Goal: Register for event/course

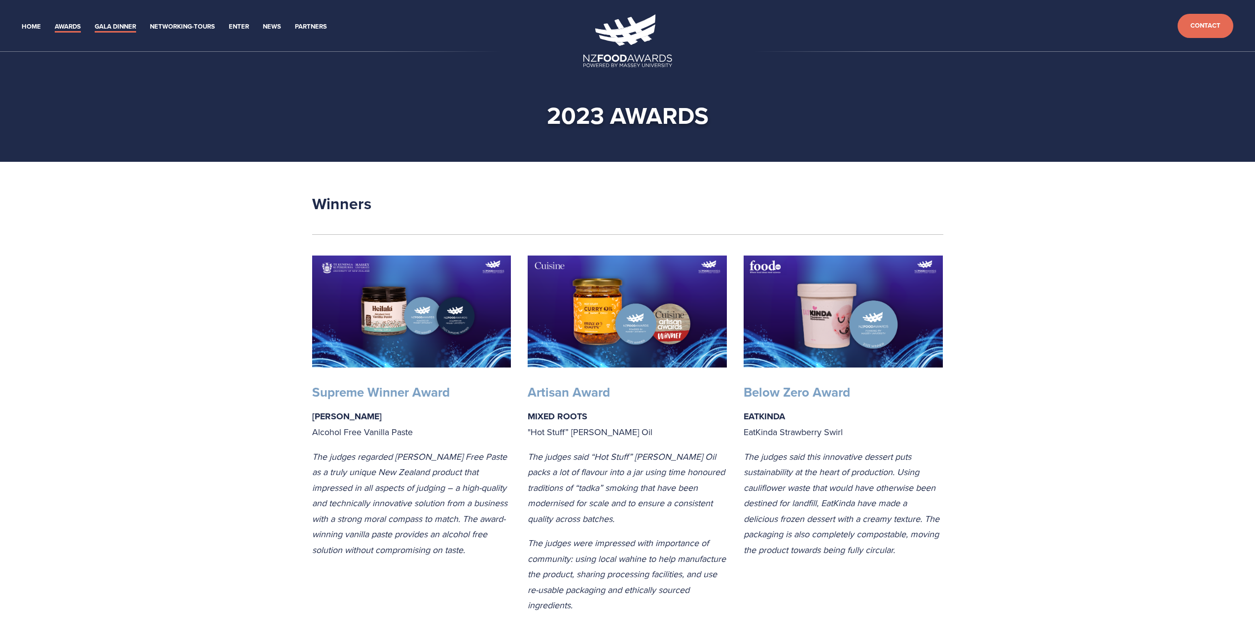
click at [118, 26] on link "Gala Dinner" at bounding box center [115, 26] width 41 height 11
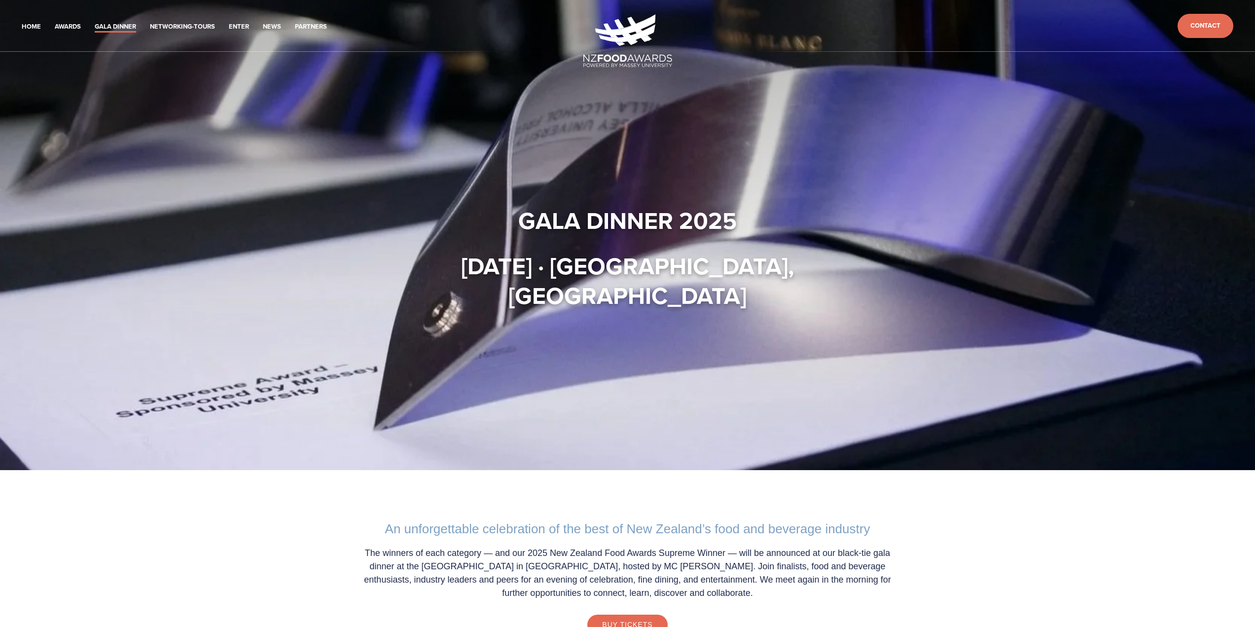
click at [186, 21] on li "Networking-Tours" at bounding box center [182, 26] width 65 height 14
click at [185, 23] on link "Networking-Tours" at bounding box center [182, 26] width 65 height 11
